Goal: Task Accomplishment & Management: Use online tool/utility

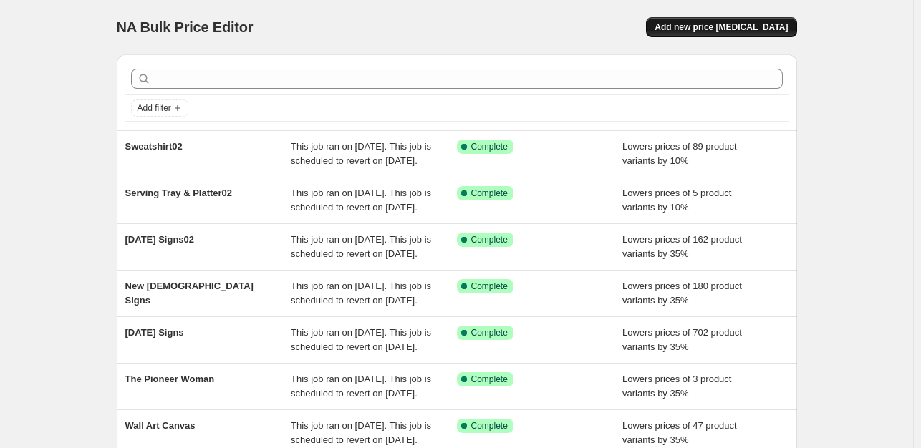
click at [778, 21] on span "Add new price change job" at bounding box center [720, 26] width 133 height 11
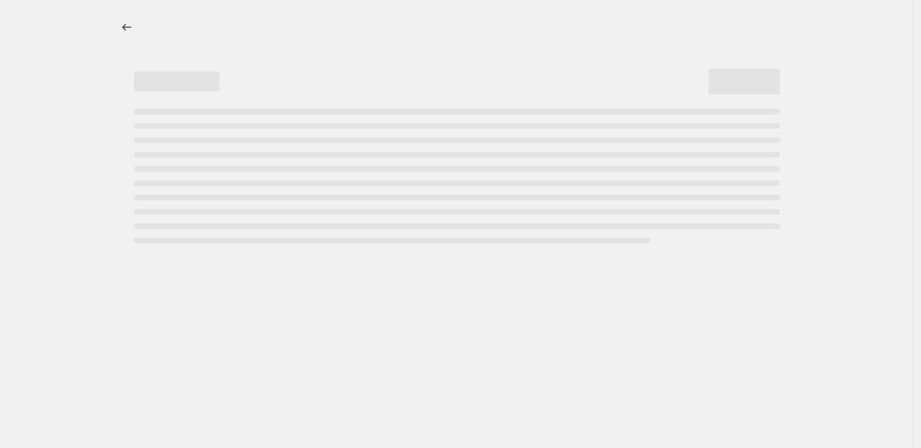
select select "percentage"
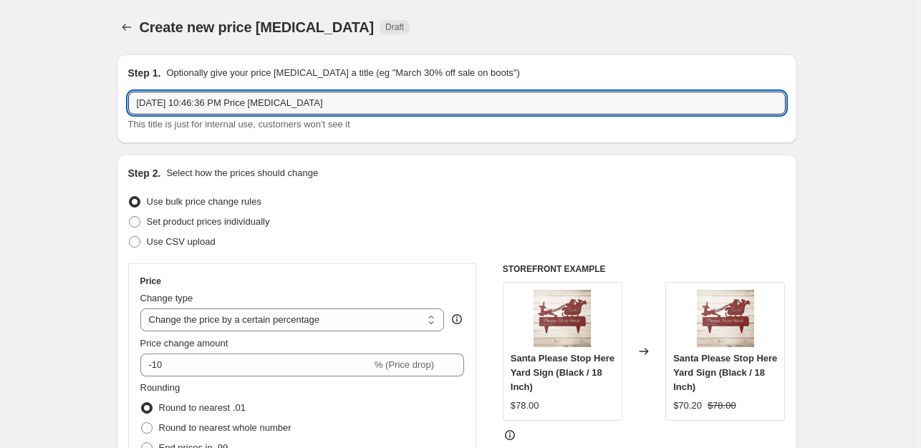
drag, startPoint x: 364, startPoint y: 105, endPoint x: 117, endPoint y: 105, distance: 247.0
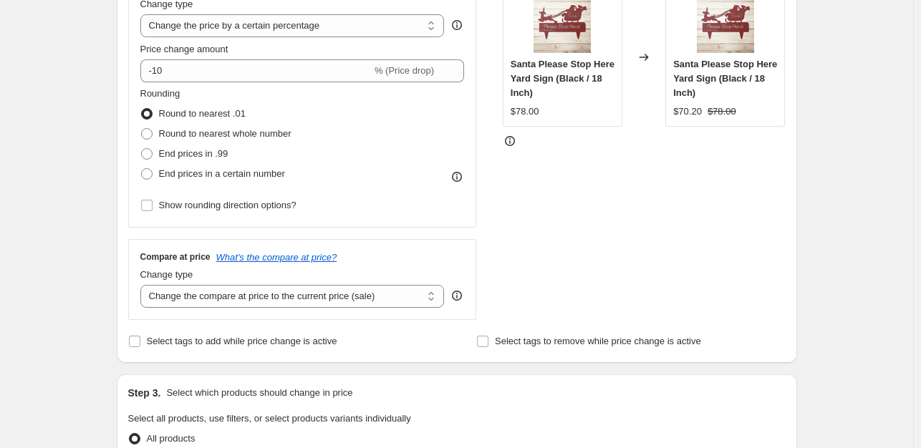
scroll to position [306, 0]
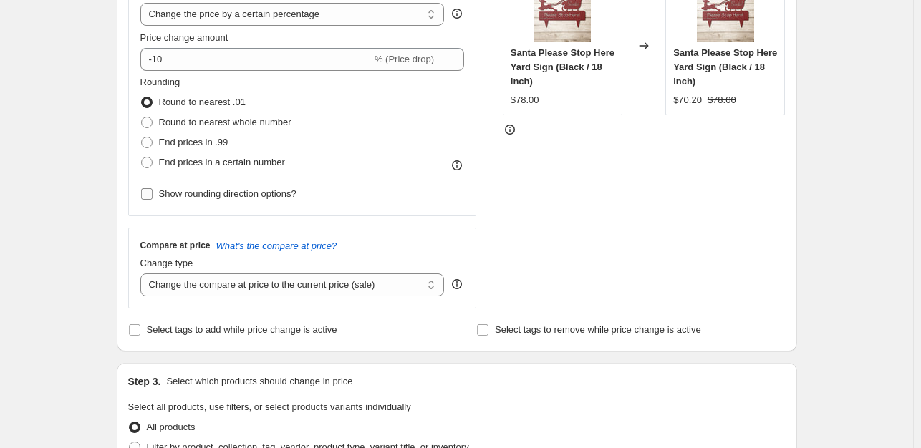
type input "mug03"
click at [146, 195] on input "Show rounding direction options?" at bounding box center [146, 193] width 11 height 11
checkbox input "true"
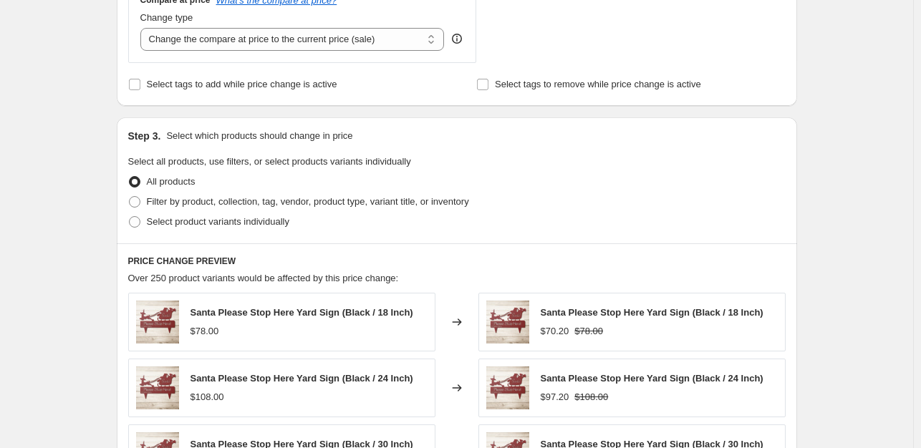
scroll to position [653, 0]
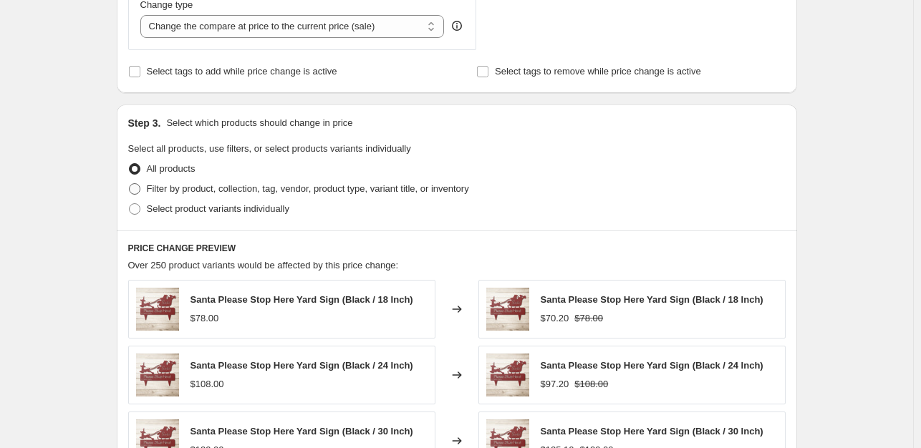
click at [131, 189] on span at bounding box center [134, 189] width 13 height 13
click at [130, 184] on input "Filter by product, collection, tag, vendor, product type, variant title, or inv…" at bounding box center [129, 183] width 1 height 1
radio input "true"
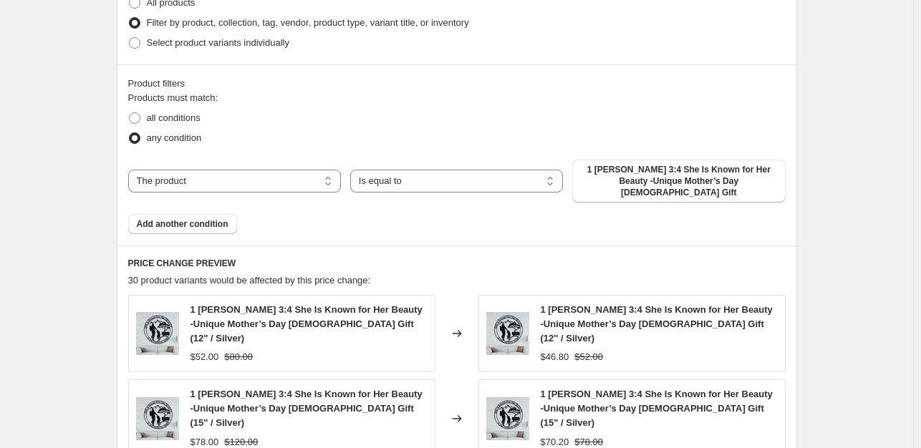
scroll to position [840, 0]
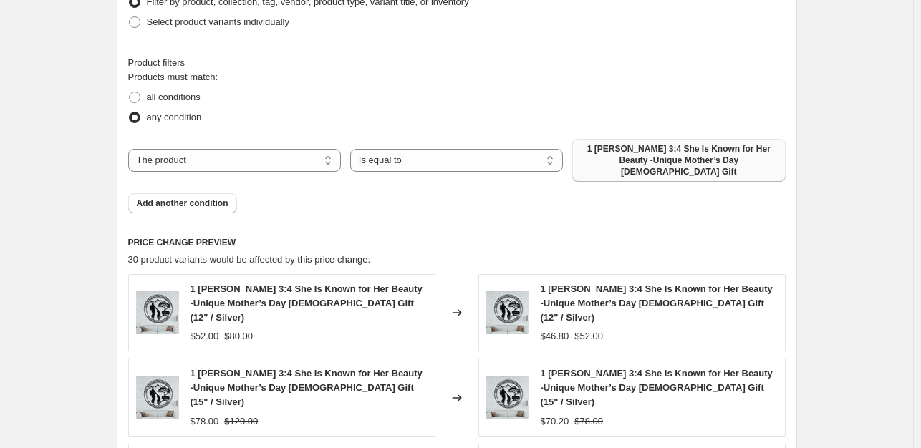
click at [659, 163] on span "1 Peter 3:4 She Is Known for Her Beauty -Unique Mother’s Day Christian Gift" at bounding box center [678, 160] width 195 height 34
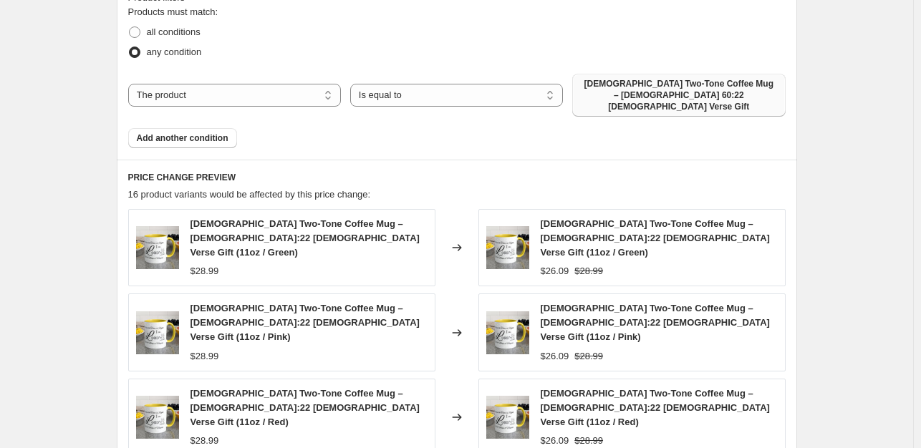
scroll to position [922, 0]
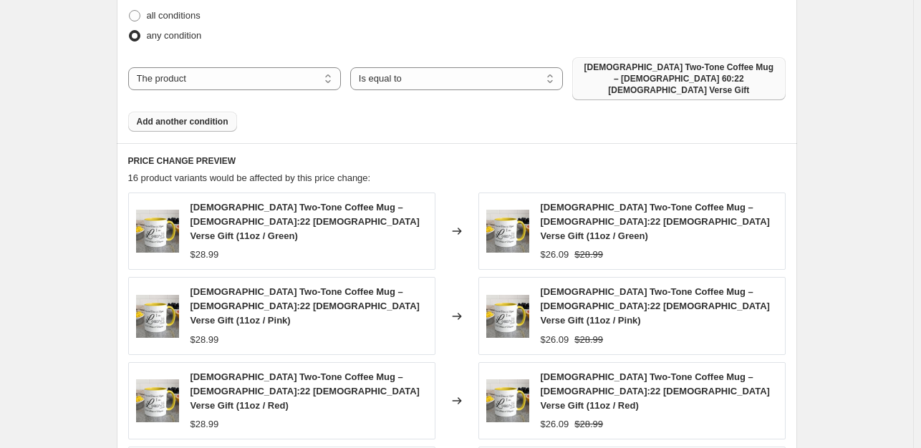
click at [193, 116] on span "Add another condition" at bounding box center [183, 121] width 92 height 11
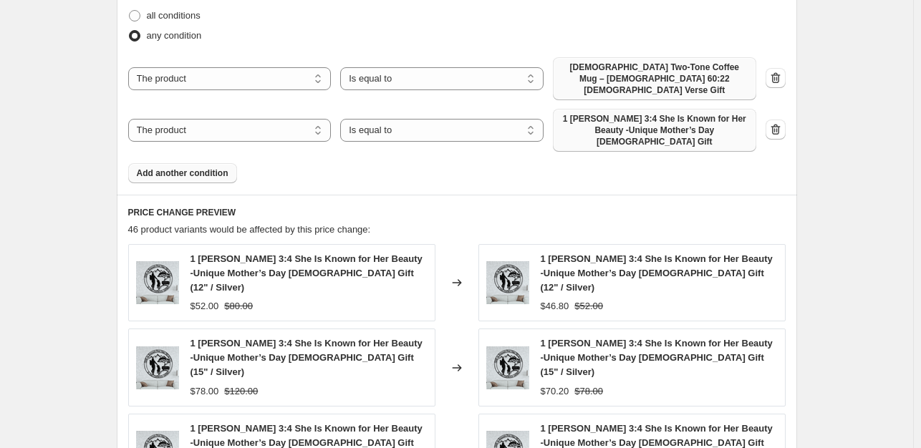
click at [636, 118] on span "1 Peter 3:4 She Is Known for Her Beauty -Unique Mother’s Day Christian Gift" at bounding box center [654, 130] width 186 height 34
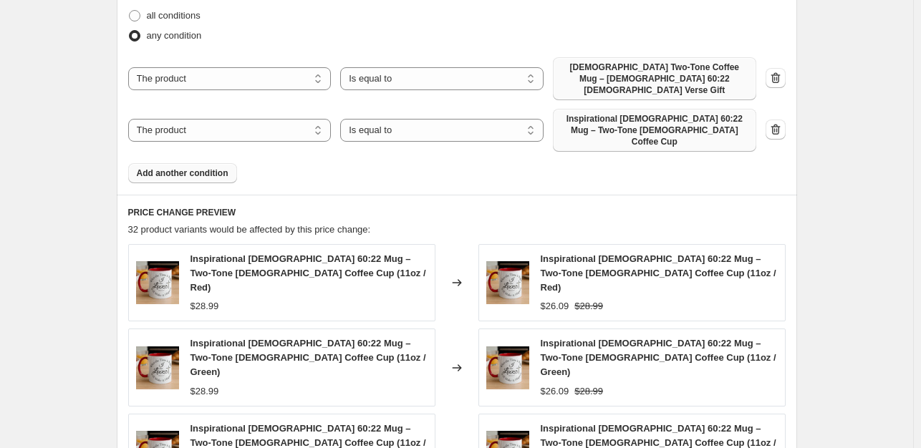
click at [193, 163] on button "Add another condition" at bounding box center [182, 173] width 109 height 20
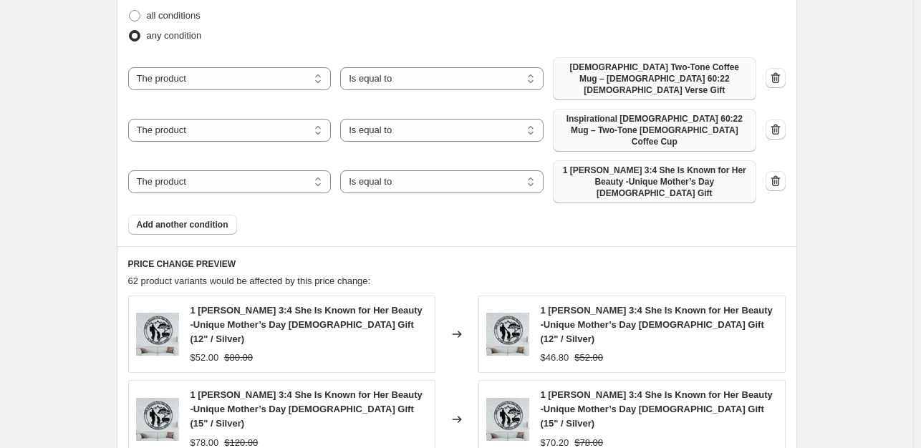
click at [603, 165] on span "1 Peter 3:4 She Is Known for Her Beauty -Unique Mother’s Day Christian Gift" at bounding box center [654, 182] width 186 height 34
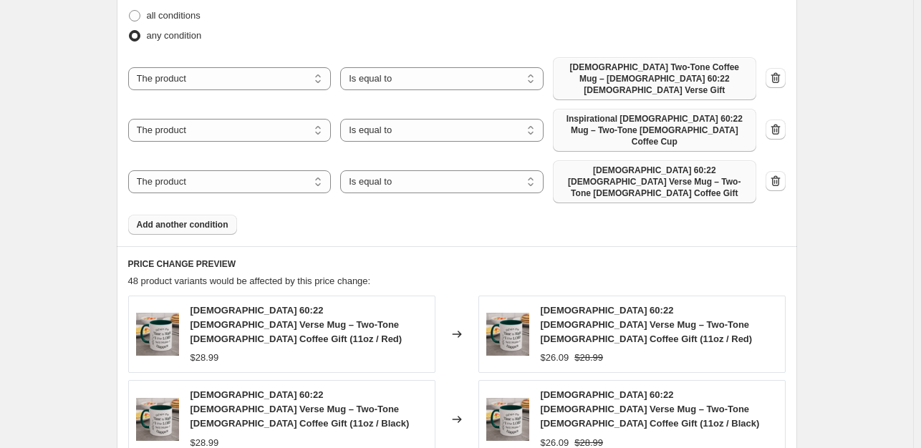
click at [198, 219] on span "Add another condition" at bounding box center [183, 224] width 92 height 11
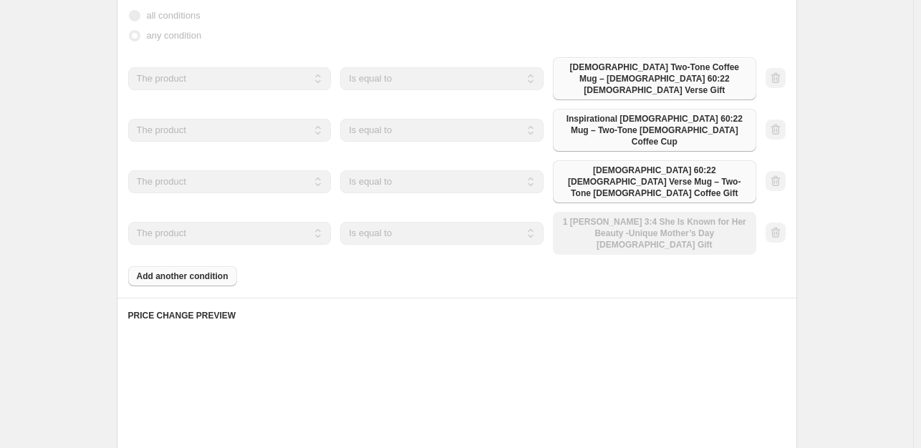
click at [718, 212] on div "The product The product's collection The product's tag The product's vendor The…" at bounding box center [442, 233] width 628 height 43
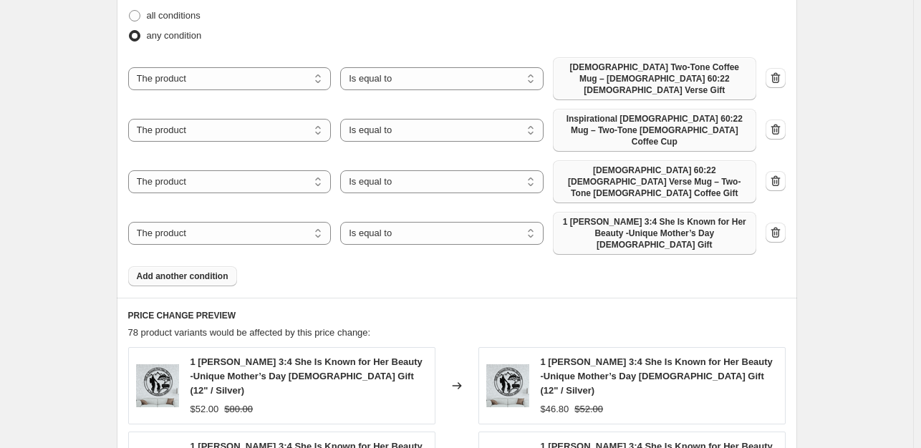
click at [614, 216] on span "1 Peter 3:4 She Is Known for Her Beauty -Unique Mother’s Day Christian Gift" at bounding box center [654, 233] width 186 height 34
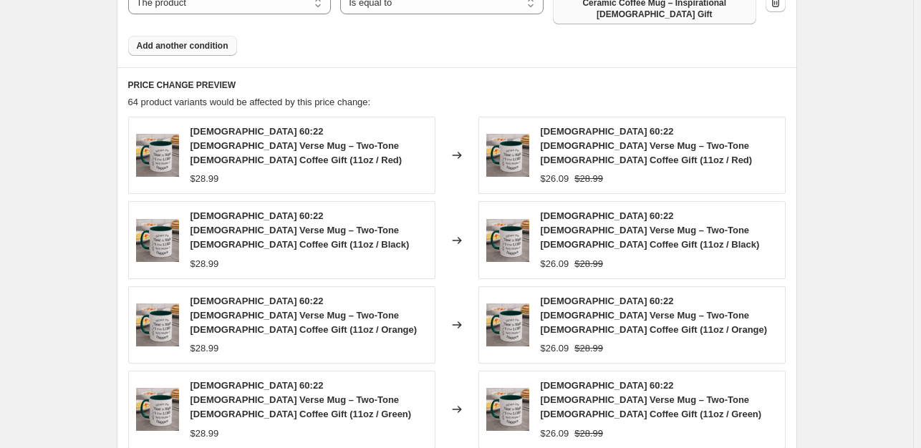
scroll to position [1383, 0]
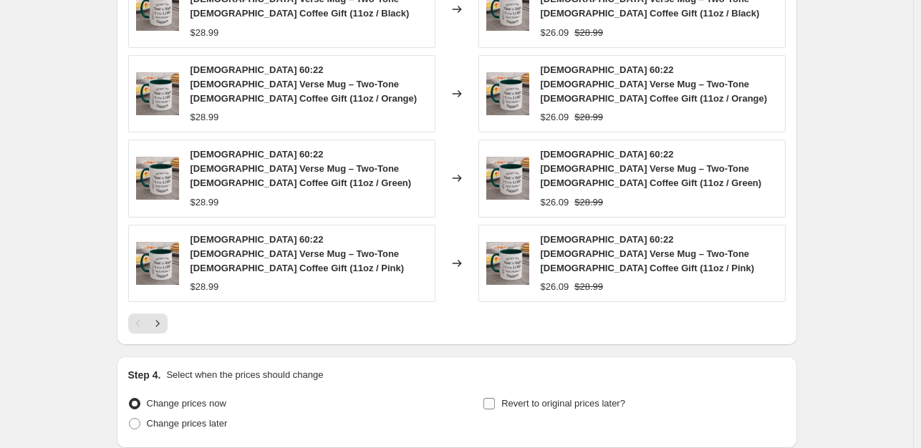
click at [488, 398] on input "Revert to original prices later?" at bounding box center [488, 403] width 11 height 11
checkbox input "true"
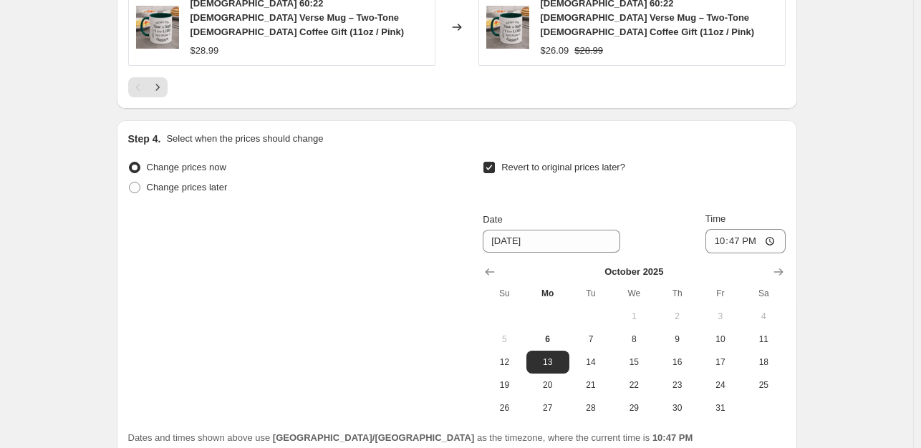
scroll to position [1628, 0]
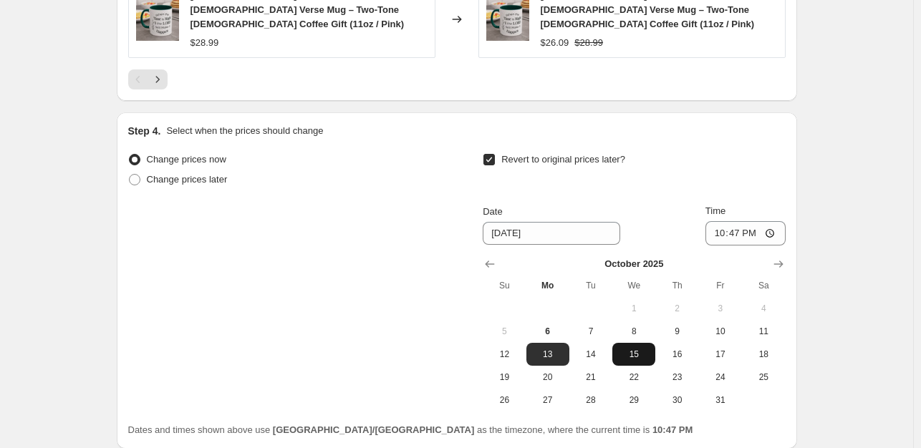
click at [640, 349] on span "15" at bounding box center [634, 354] width 32 height 11
type input "10/15/2025"
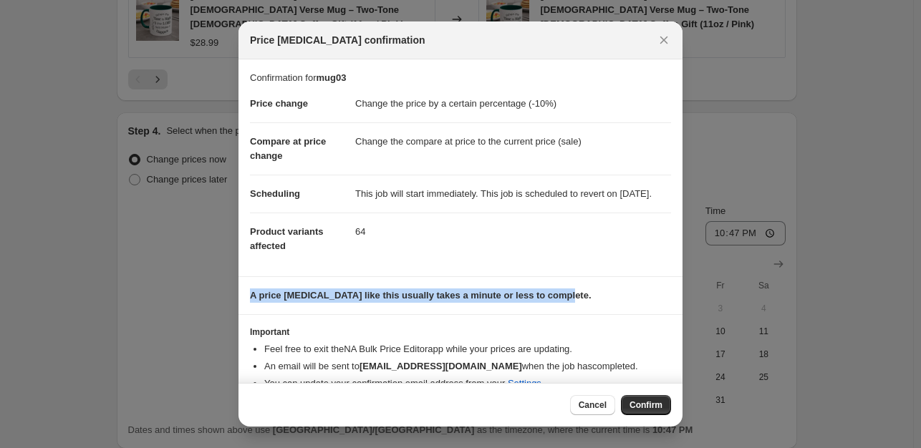
drag, startPoint x: 674, startPoint y: 296, endPoint x: 673, endPoint y: 324, distance: 28.7
click at [675, 319] on div "Confirmation for mug03 Price change Change the price by a certain percentage (-…" at bounding box center [460, 221] width 444 height 324
click at [664, 301] on section "A price change job like this usually takes a minute or less to complete." at bounding box center [460, 295] width 444 height 37
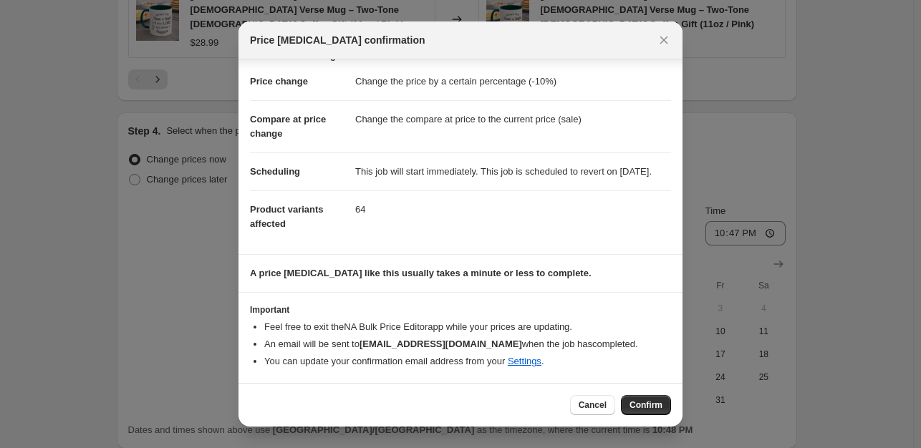
scroll to position [36, 0]
click at [644, 402] on span "Confirm" at bounding box center [645, 405] width 33 height 11
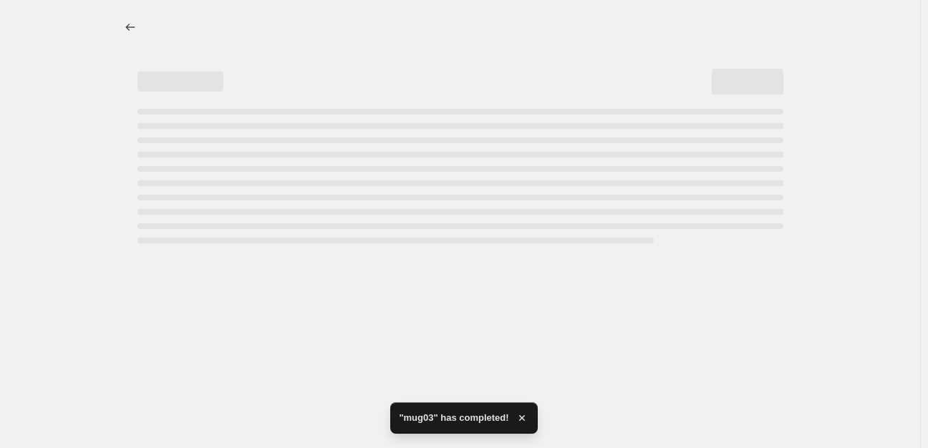
select select "percentage"
